Goal: Task Accomplishment & Management: Manage account settings

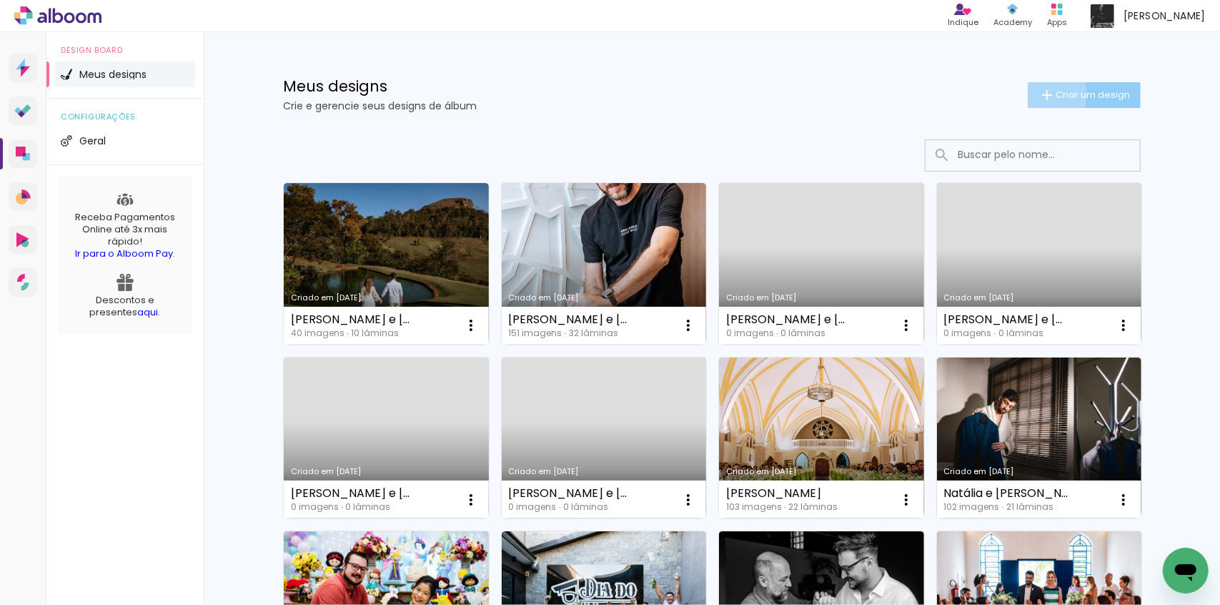
click at [1040, 94] on iron-icon at bounding box center [1046, 94] width 17 height 17
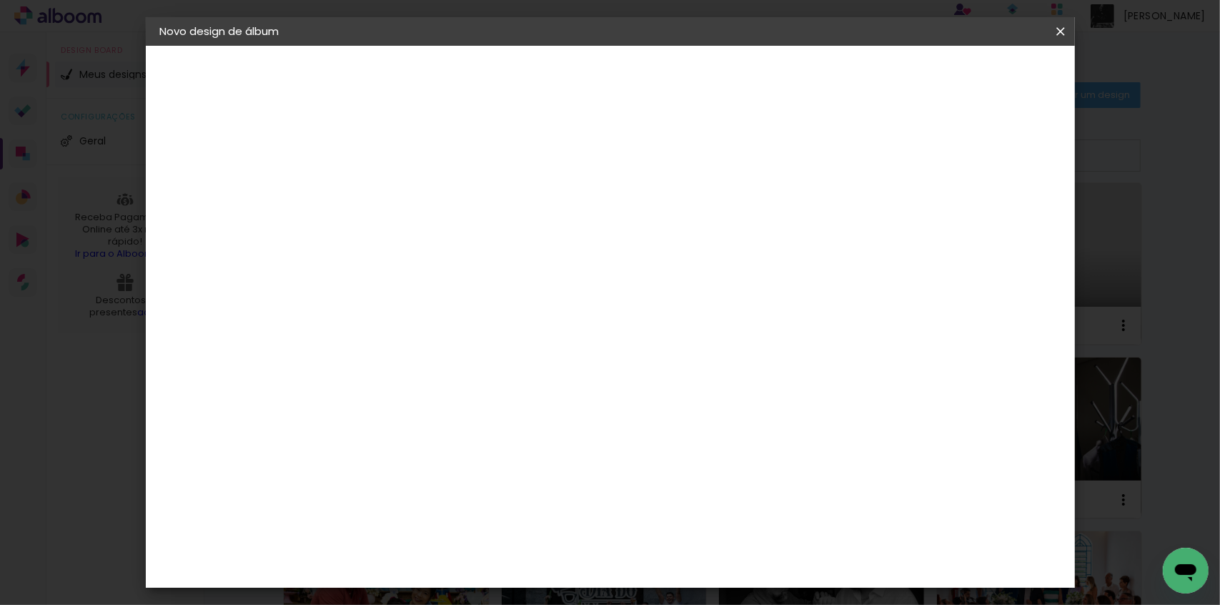
click at [399, 209] on paper-input-container "Título do álbum" at bounding box center [394, 192] width 10 height 36
type input "Teste"
type paper-input "Teste"
click at [540, 85] on paper-button "Avançar" at bounding box center [505, 76] width 70 height 24
click at [430, 276] on input at bounding box center [430, 272] width 144 height 18
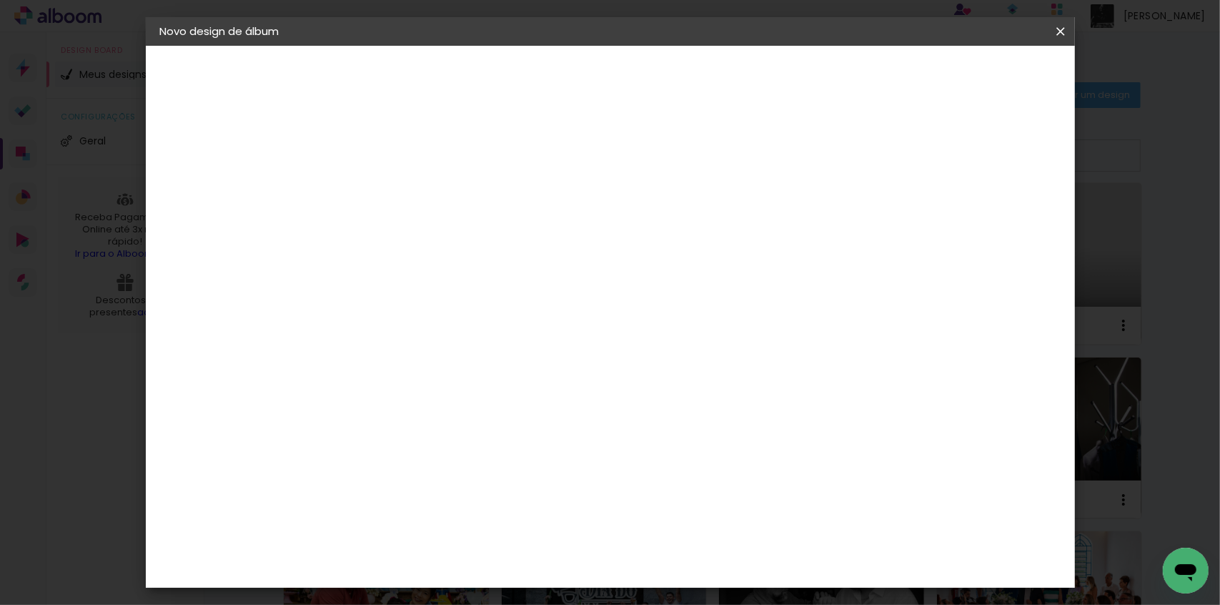
type input "Quali"
type paper-input "Quali"
click at [397, 322] on div "Quality" at bounding box center [403, 322] width 39 height 11
click at [0, 0] on slot "Avançar" at bounding box center [0, 0] width 0 height 0
click at [467, 240] on iron-icon at bounding box center [457, 248] width 17 height 17
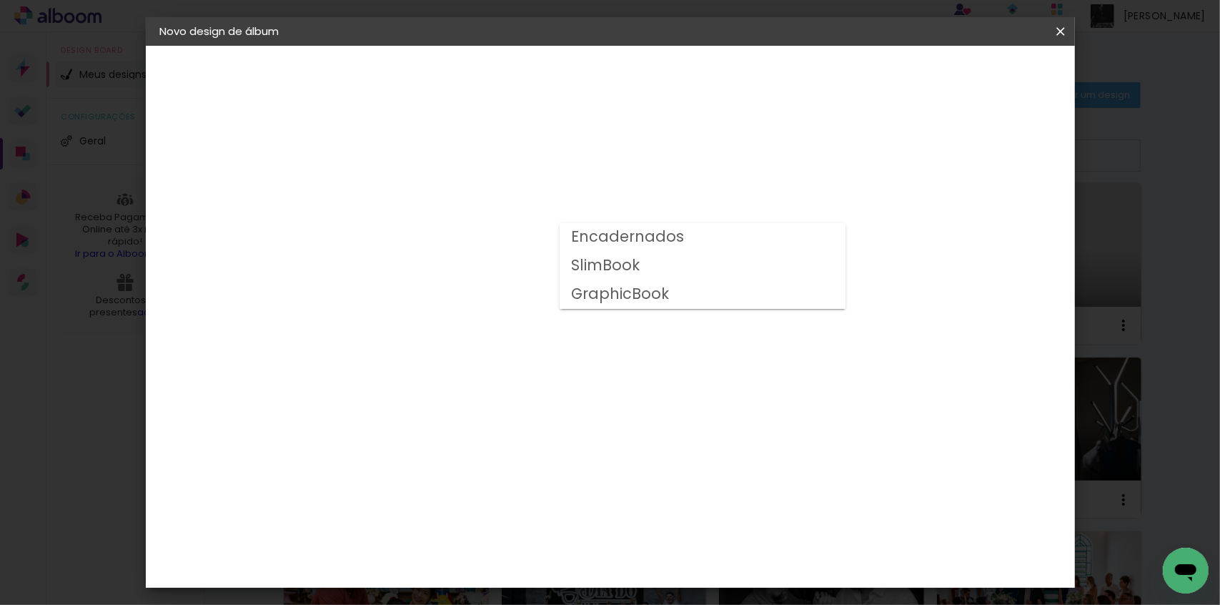
click at [675, 262] on paper-item "SlimBook" at bounding box center [703, 266] width 286 height 29
type input "SlimBook"
click at [490, 367] on span "25 × 38" at bounding box center [457, 386] width 66 height 38
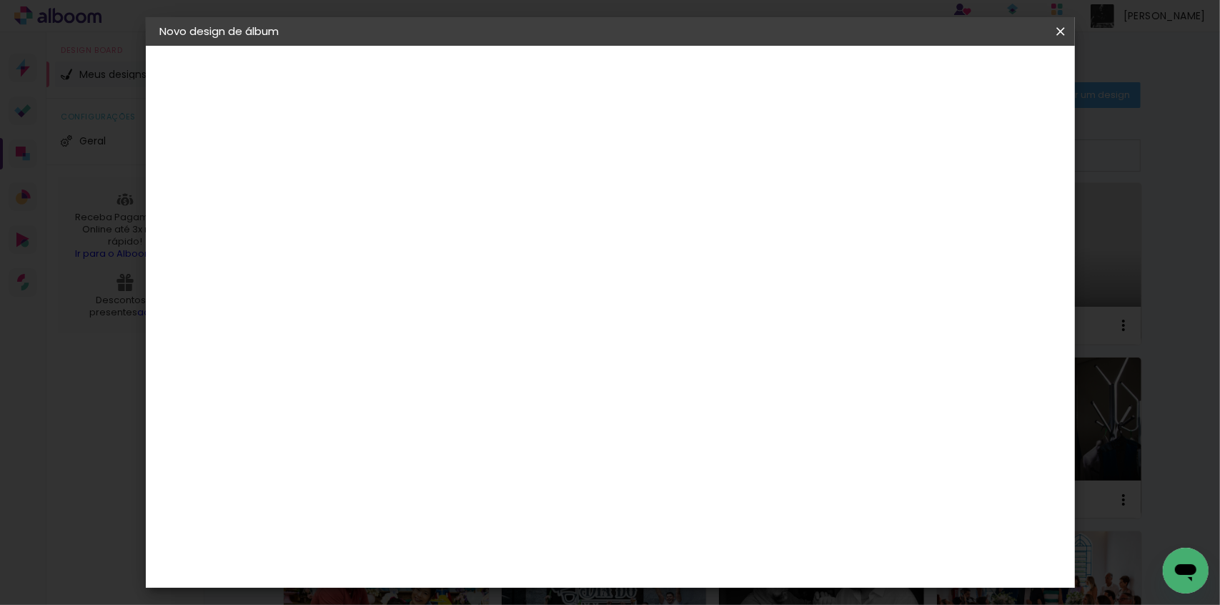
click at [490, 512] on span "40 × 40" at bounding box center [457, 531] width 66 height 38
click at [543, 309] on span "25 × 35 cm" at bounding box center [516, 323] width 53 height 29
click at [627, 84] on paper-button "Avançar" at bounding box center [592, 76] width 70 height 24
click at [972, 75] on span "Iniciar design" at bounding box center [939, 76] width 65 height 10
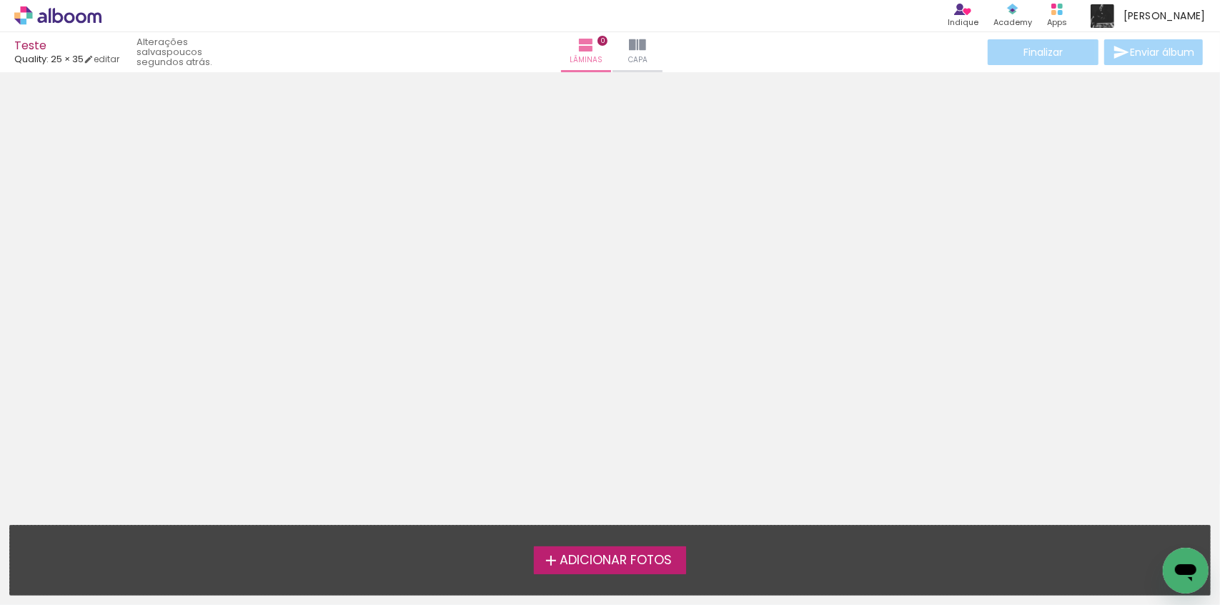
click at [54, 14] on icon at bounding box center [58, 15] width 11 height 15
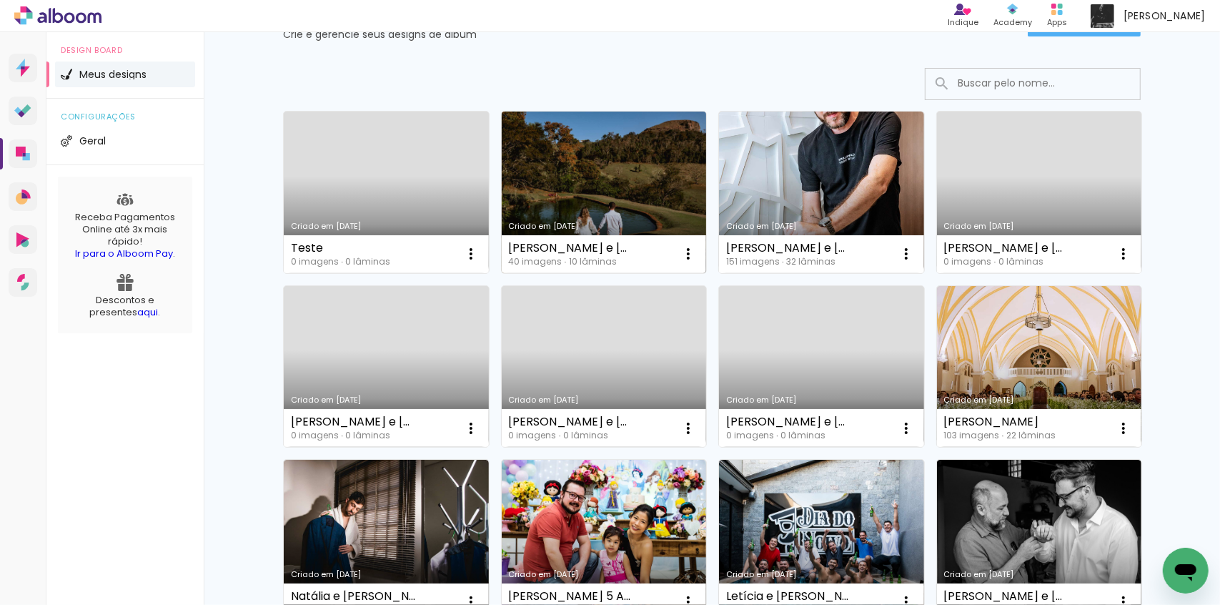
scroll to position [49, 0]
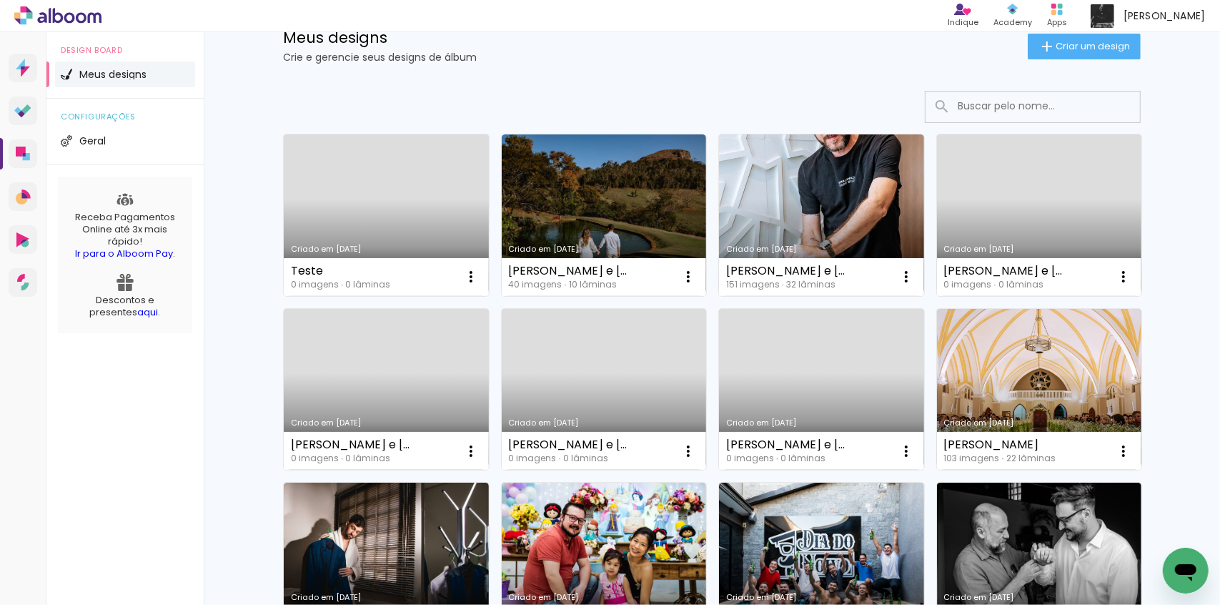
click at [360, 171] on link "Criado em [DATE]" at bounding box center [386, 214] width 205 height 161
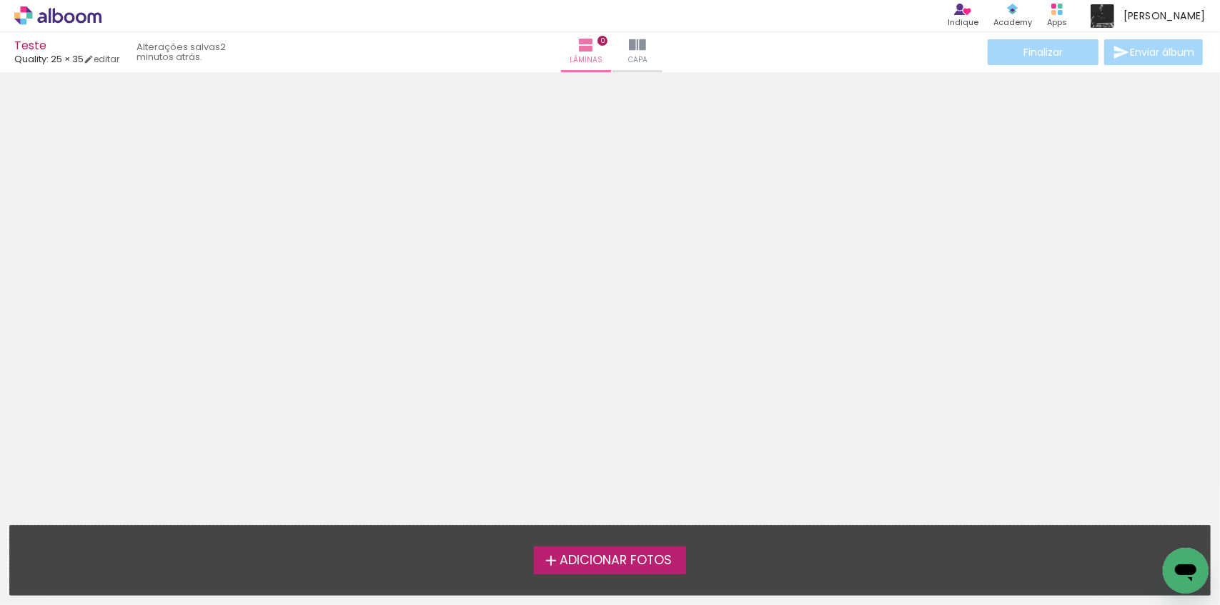
click at [86, 24] on icon at bounding box center [57, 15] width 87 height 19
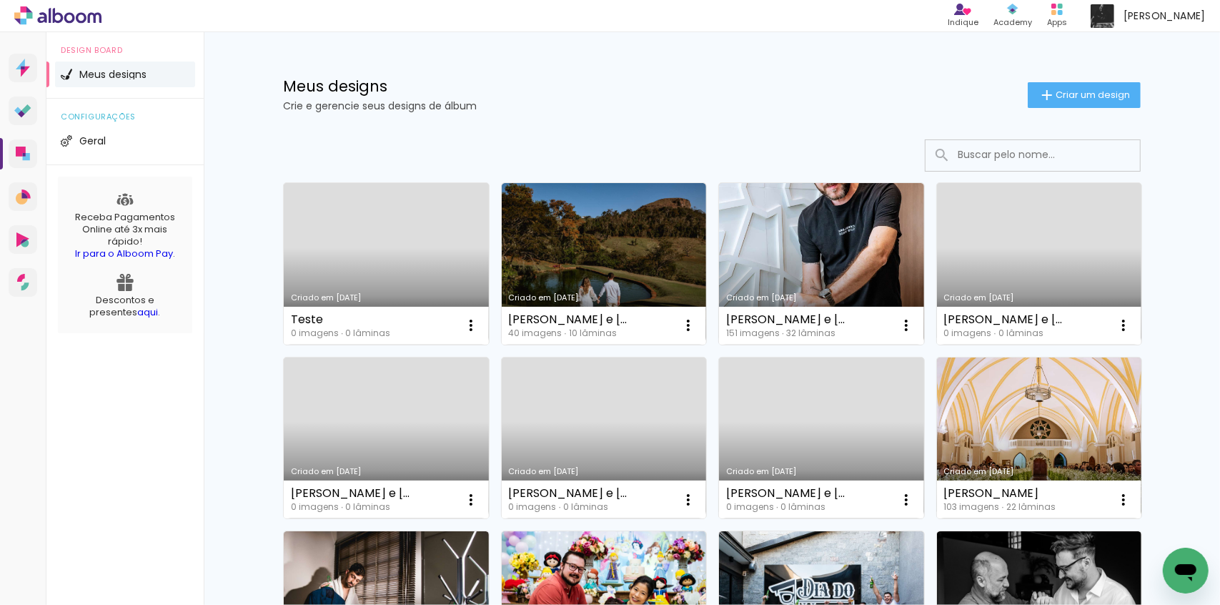
click at [775, 241] on link "Criado em [DATE]" at bounding box center [821, 263] width 205 height 161
click at [567, 237] on link "Criado em [DATE]" at bounding box center [604, 263] width 205 height 161
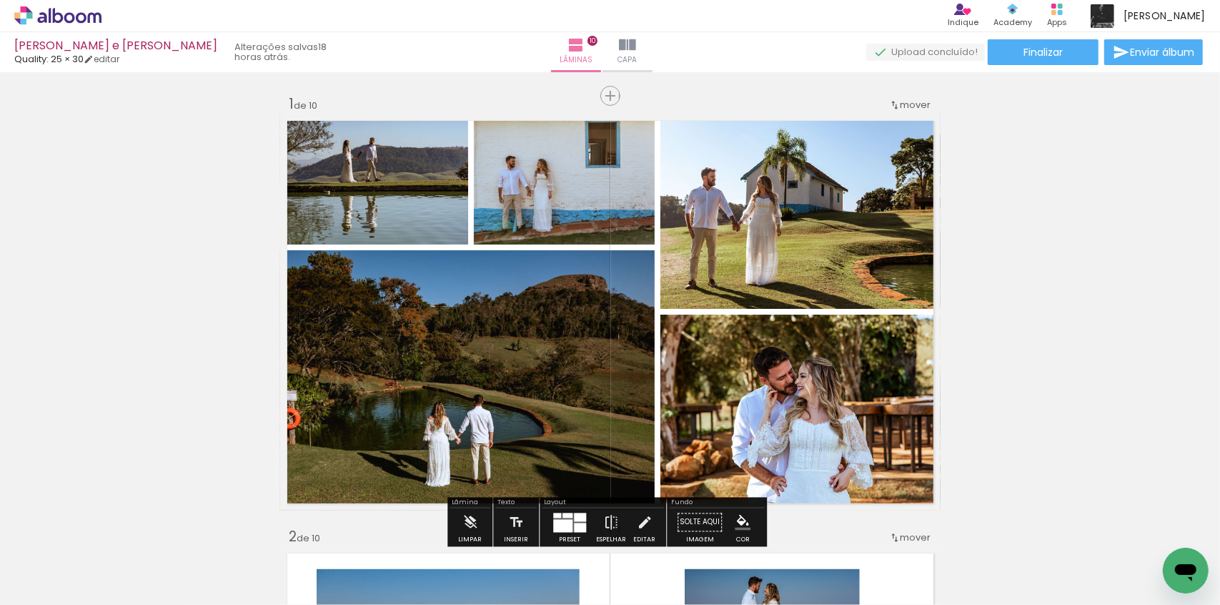
drag, startPoint x: 51, startPoint y: 19, endPoint x: 68, endPoint y: 3, distance: 23.3
click at [51, 19] on icon at bounding box center [57, 15] width 87 height 19
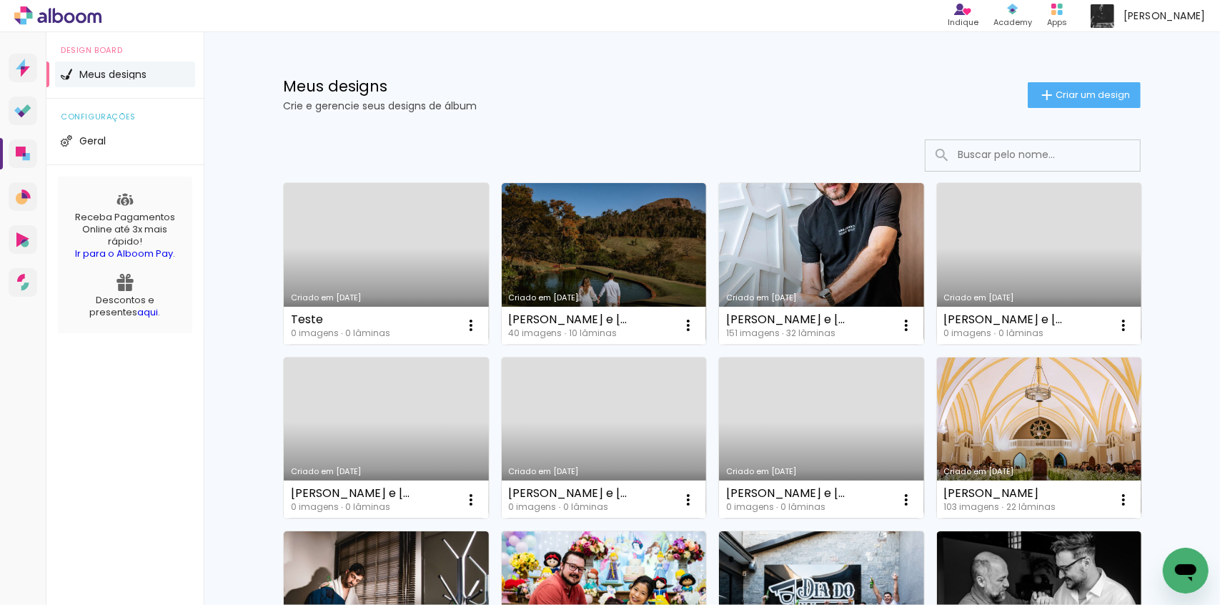
click at [219, 254] on div "Meus designs Crie e gerencie seus designs de álbum Criar um design Criado em [D…" at bounding box center [712, 603] width 1016 height 1142
click at [472, 317] on iron-icon at bounding box center [470, 325] width 17 height 17
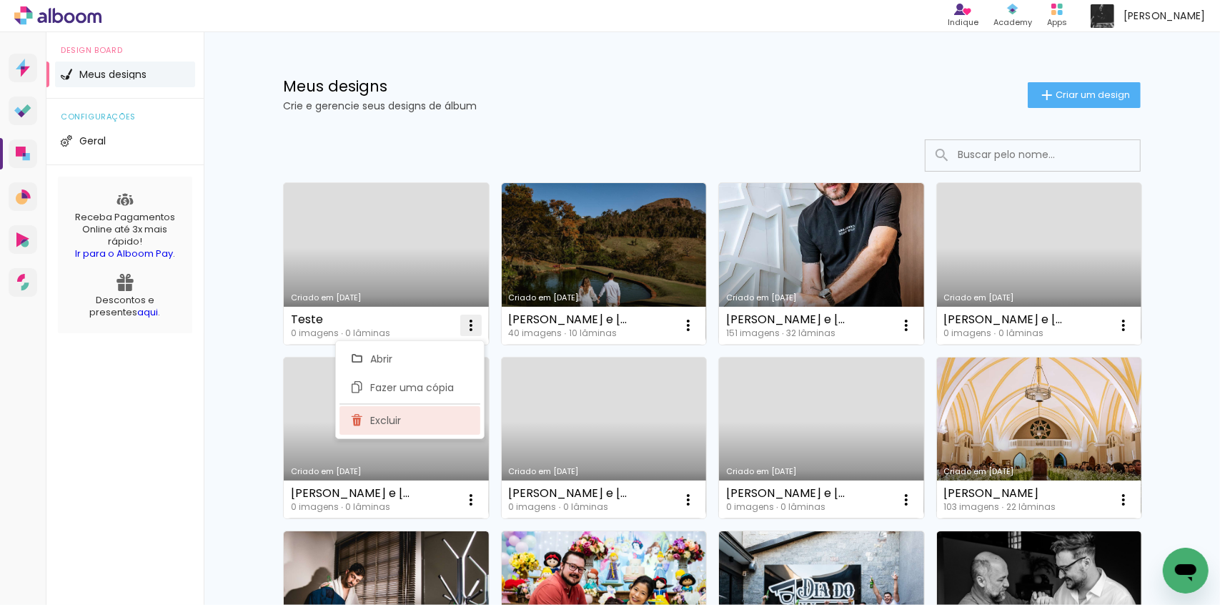
click at [413, 419] on paper-item "Excluir" at bounding box center [409, 420] width 141 height 29
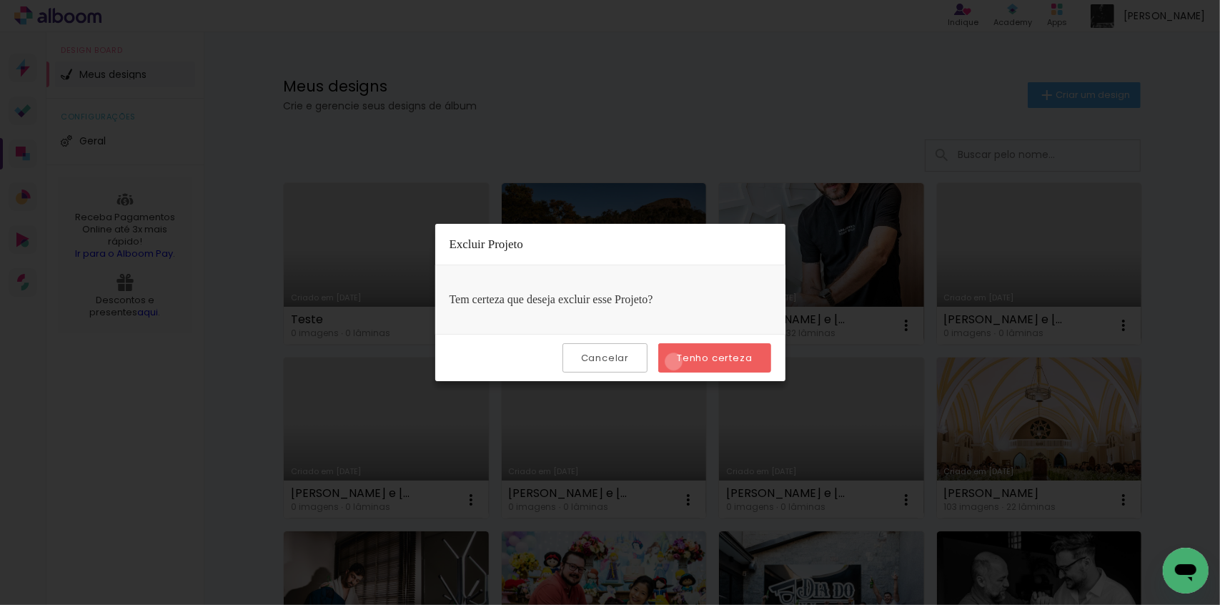
click at [676, 361] on paper-button "Tenho certeza" at bounding box center [714, 357] width 112 height 29
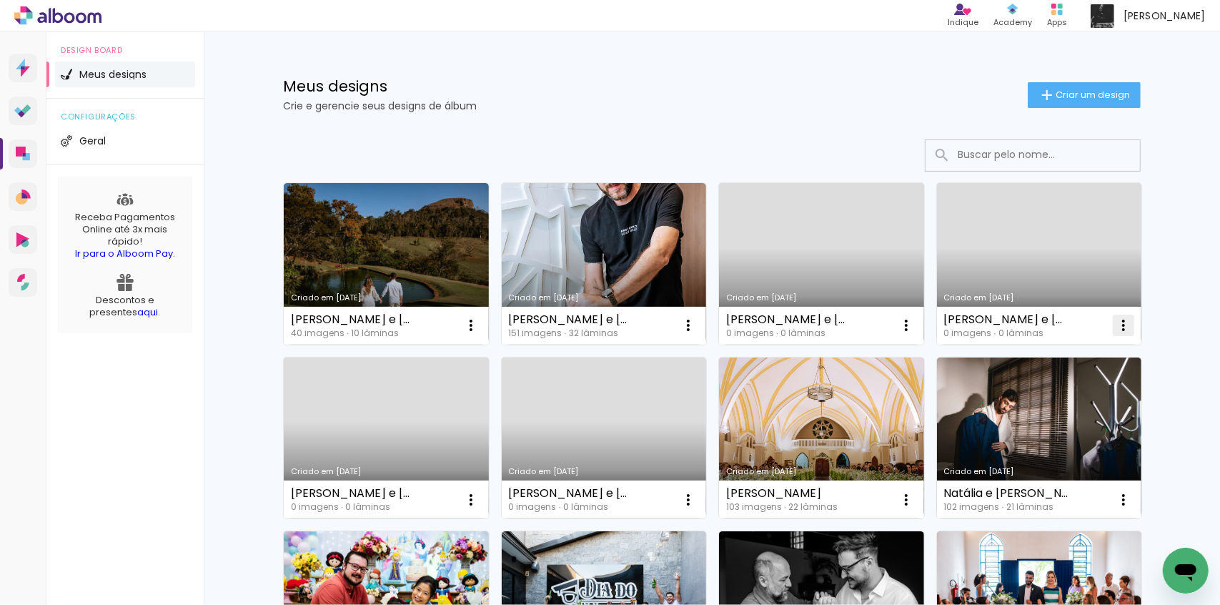
click at [1122, 324] on iron-icon at bounding box center [1123, 325] width 17 height 17
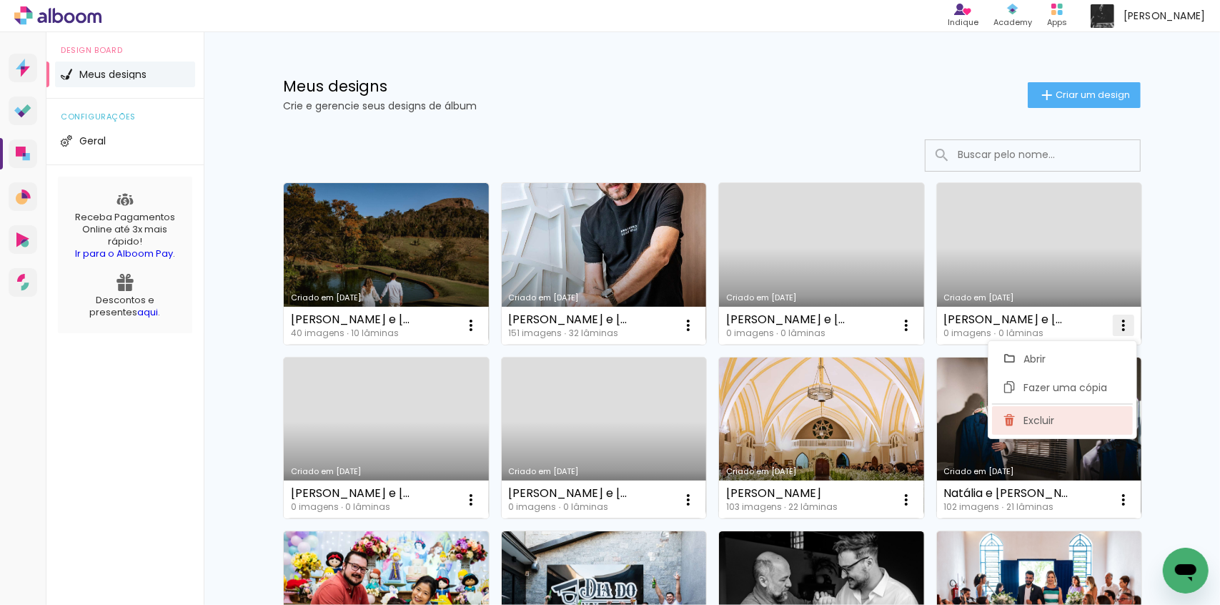
click at [1060, 414] on paper-item "Excluir" at bounding box center [1062, 420] width 141 height 29
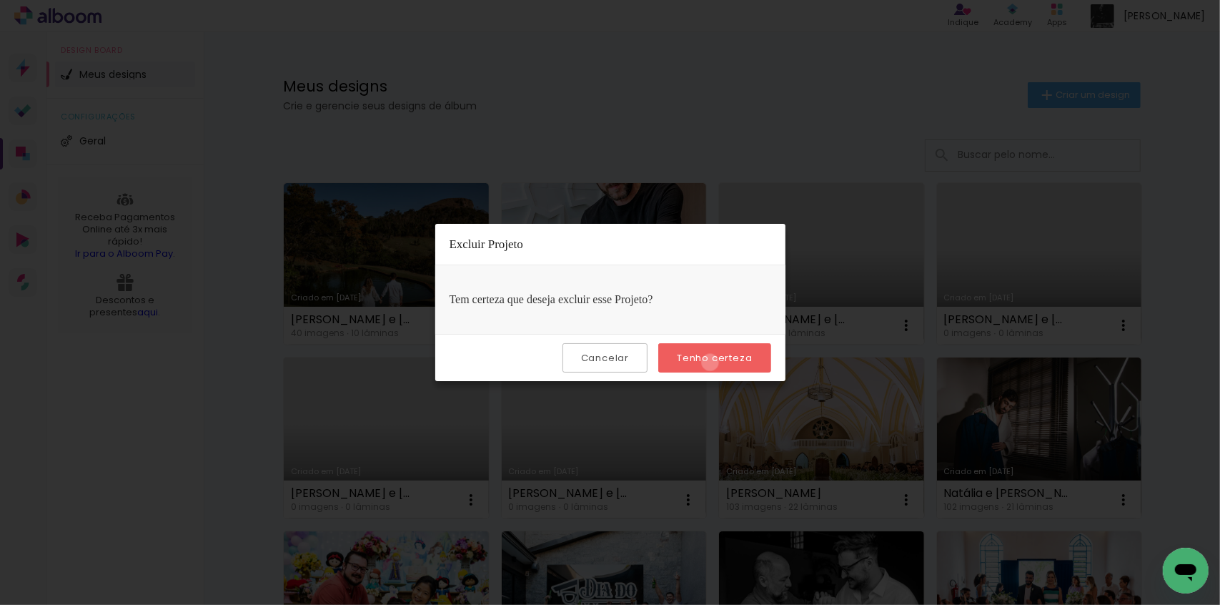
click at [0, 0] on slot "Tenho certeza" at bounding box center [0, 0] width 0 height 0
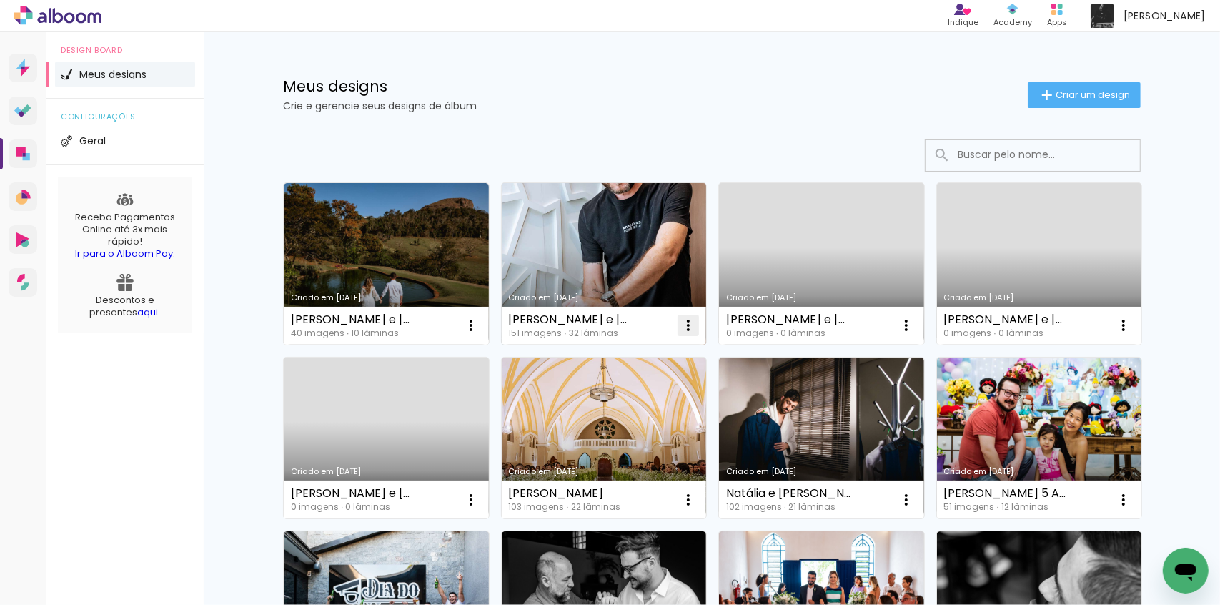
click at [684, 322] on iron-icon at bounding box center [688, 325] width 17 height 17
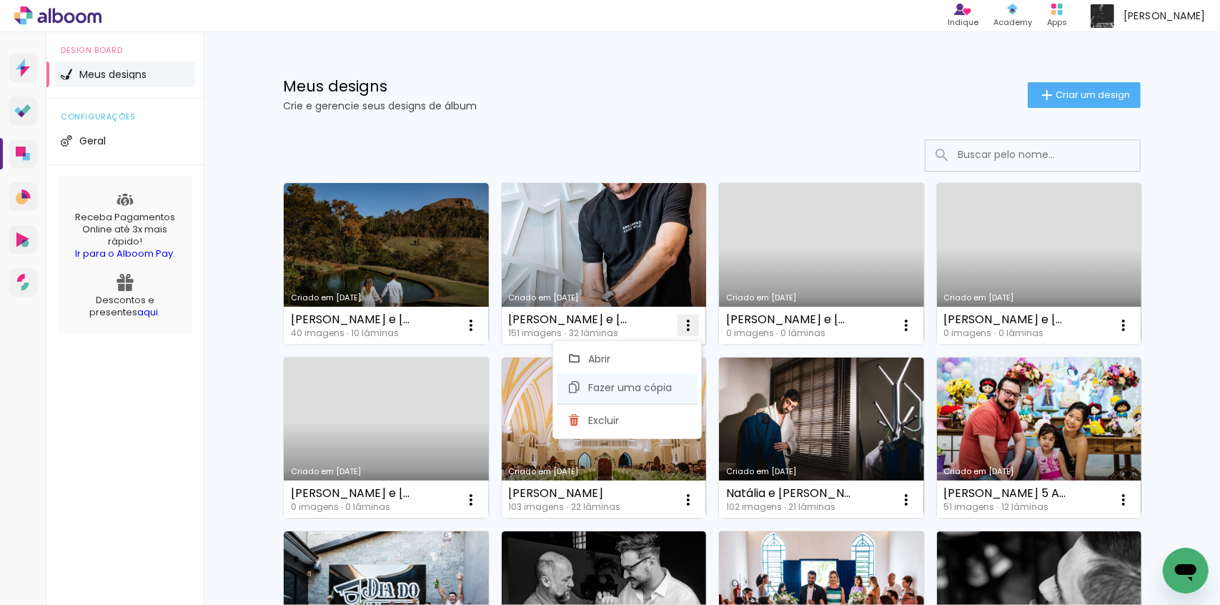
click at [633, 388] on span "Fazer uma cópia" at bounding box center [630, 387] width 84 height 10
type input "Cópia de [PERSON_NAME] e [PERSON_NAME]"
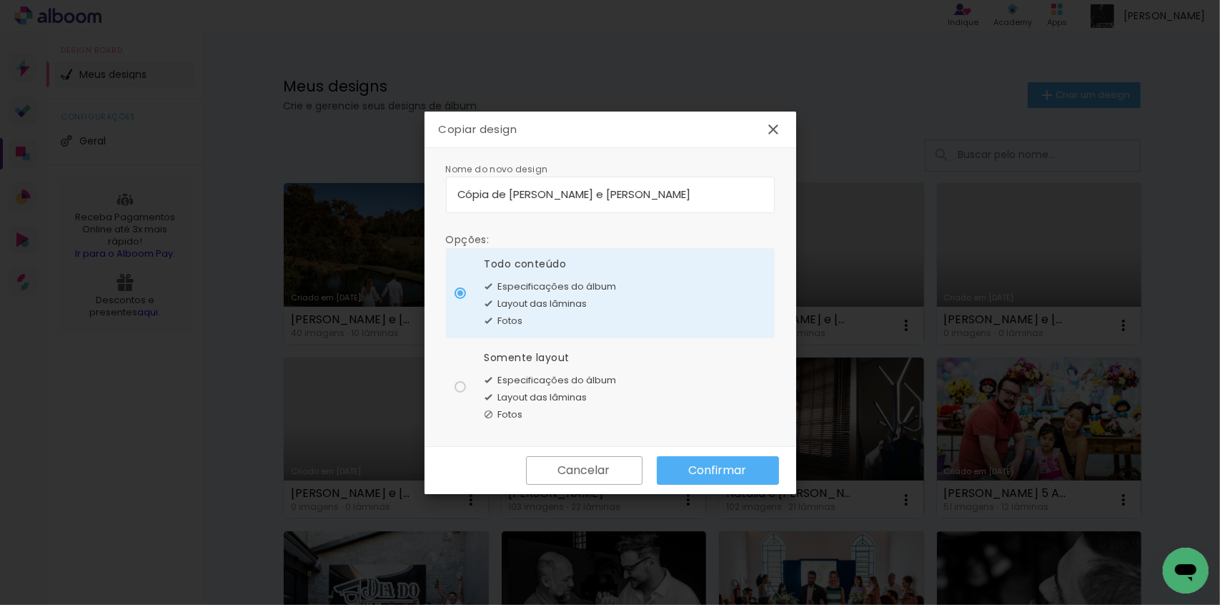
click at [0, 0] on slot "Confirmar" at bounding box center [0, 0] width 0 height 0
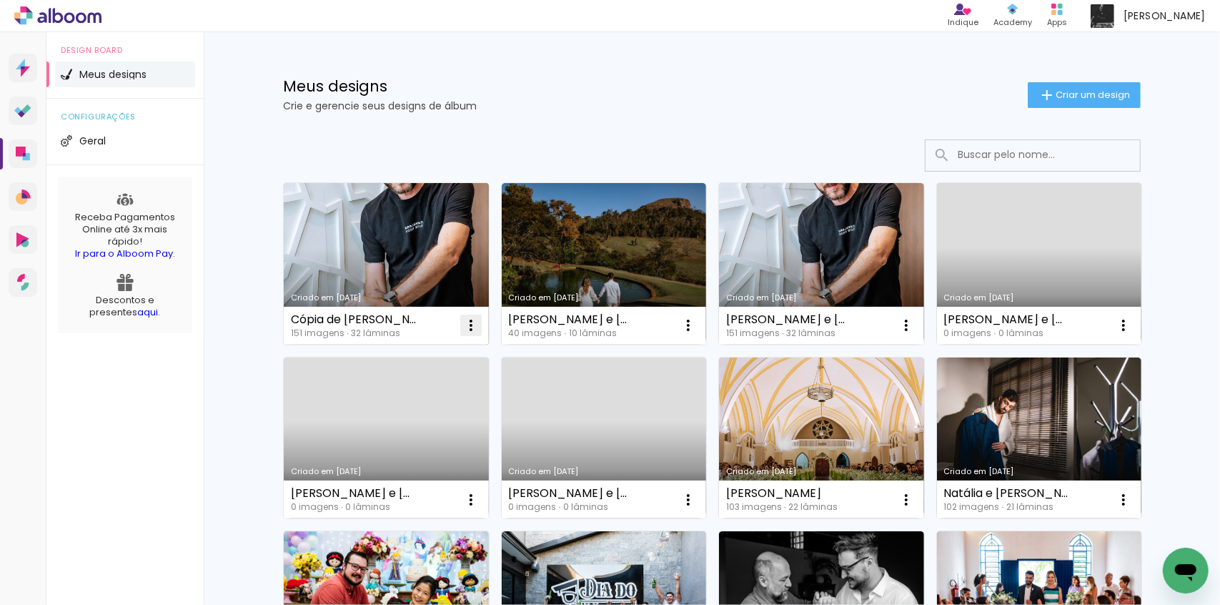
click at [462, 322] on iron-icon at bounding box center [470, 325] width 17 height 17
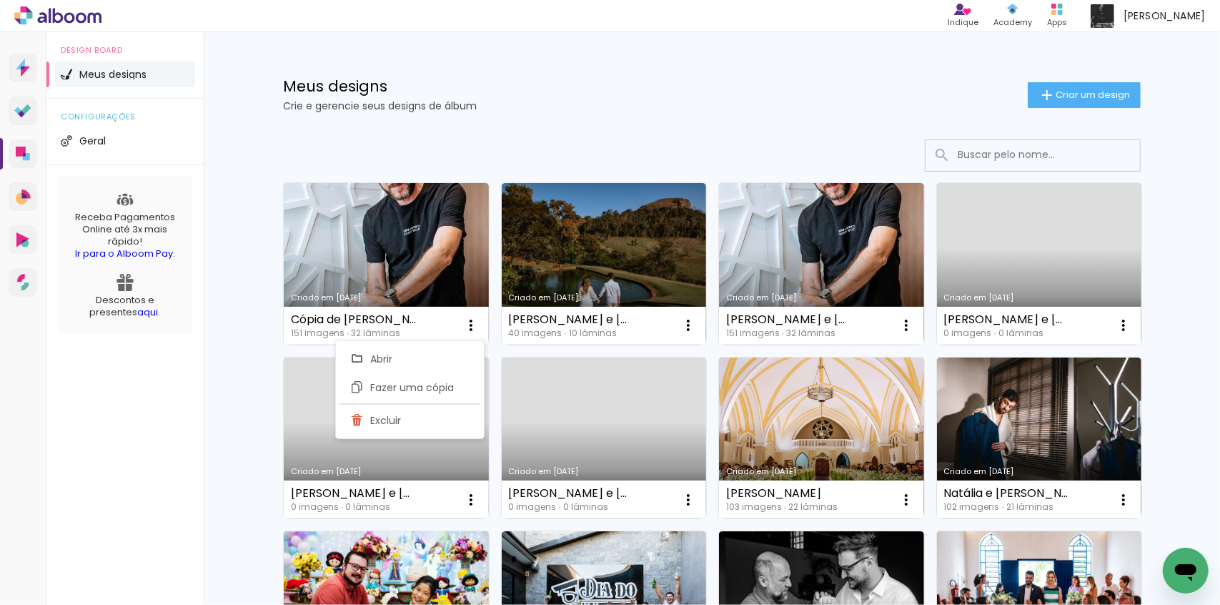
click at [226, 185] on div "Meus designs Crie e gerencie seus designs de álbum Criar um design Criado em 02…" at bounding box center [712, 603] width 1016 height 1142
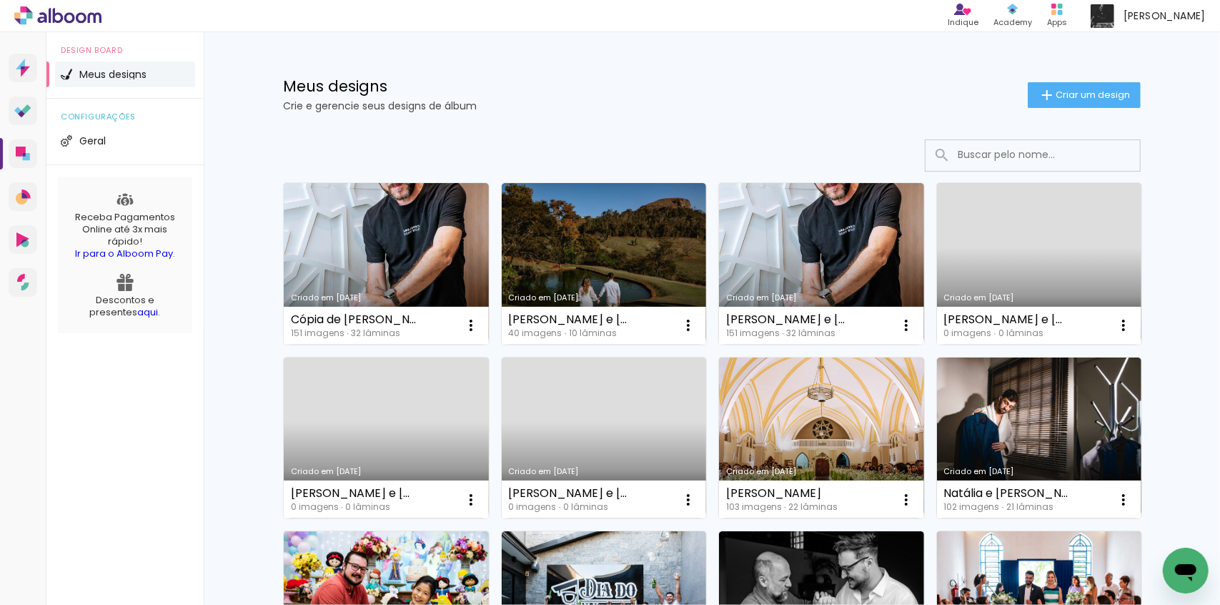
click at [490, 104] on p "Crie e gerencie seus designs de álbum" at bounding box center [655, 106] width 745 height 10
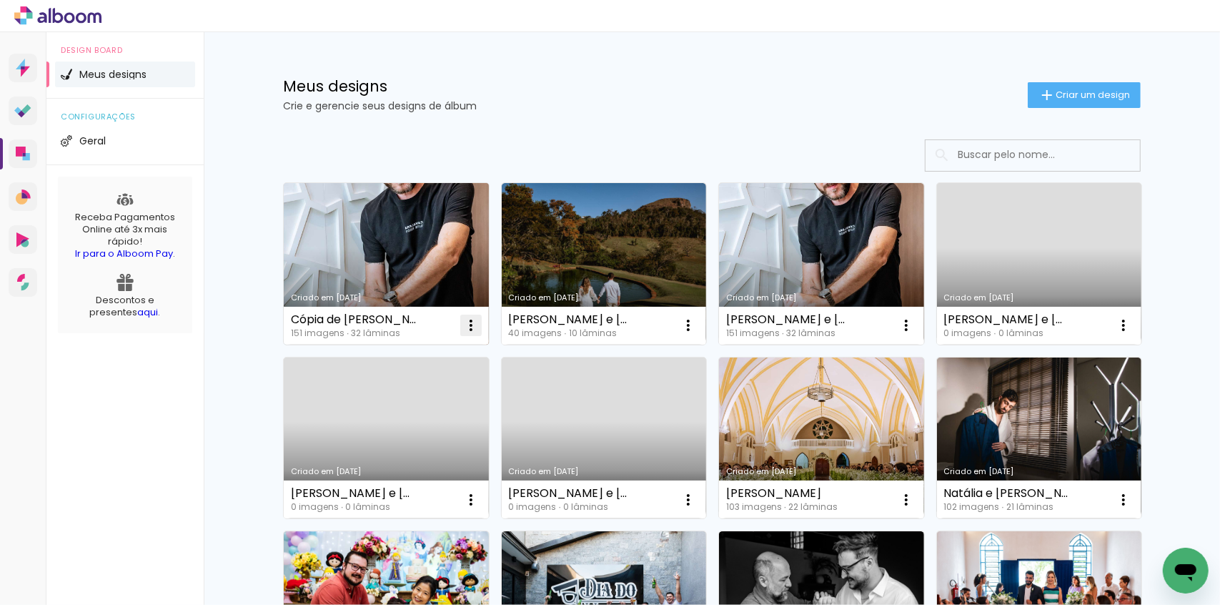
click at [471, 325] on iron-icon at bounding box center [470, 325] width 17 height 17
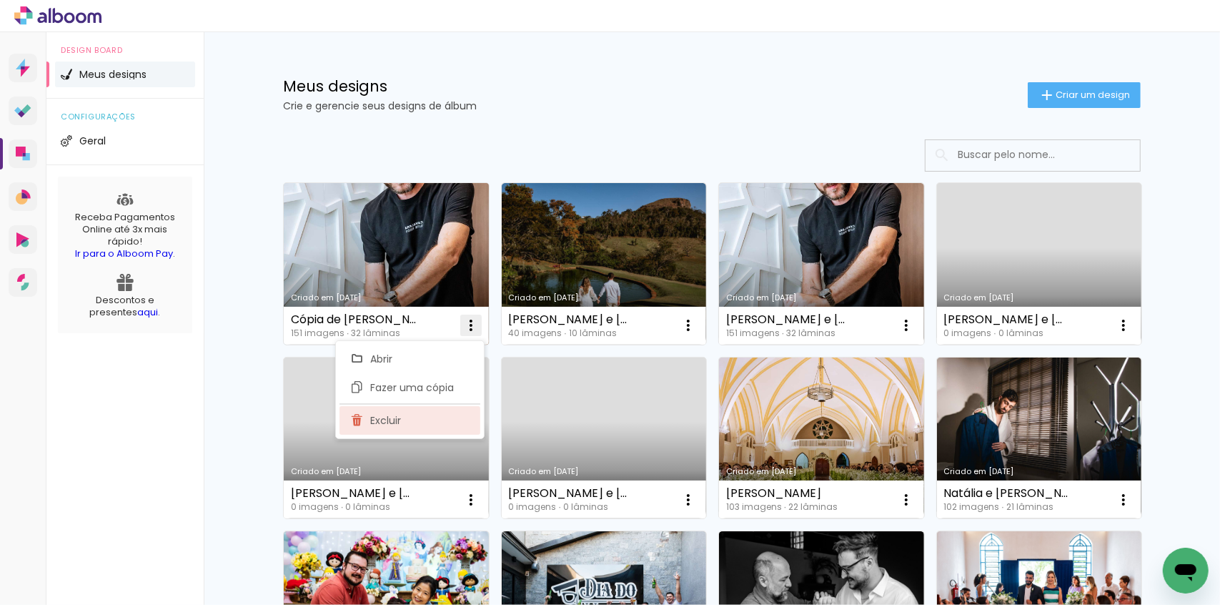
click at [407, 412] on paper-item "Excluir" at bounding box center [409, 420] width 141 height 29
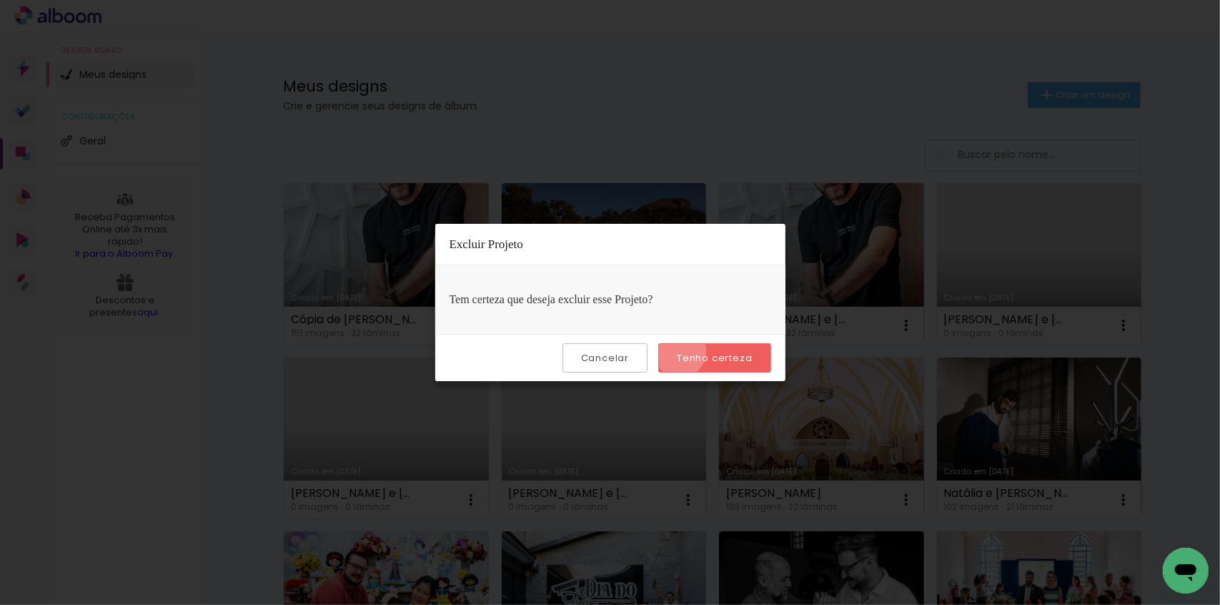
click at [0, 0] on slot "Tenho certeza" at bounding box center [0, 0] width 0 height 0
